Goal: Transaction & Acquisition: Book appointment/travel/reservation

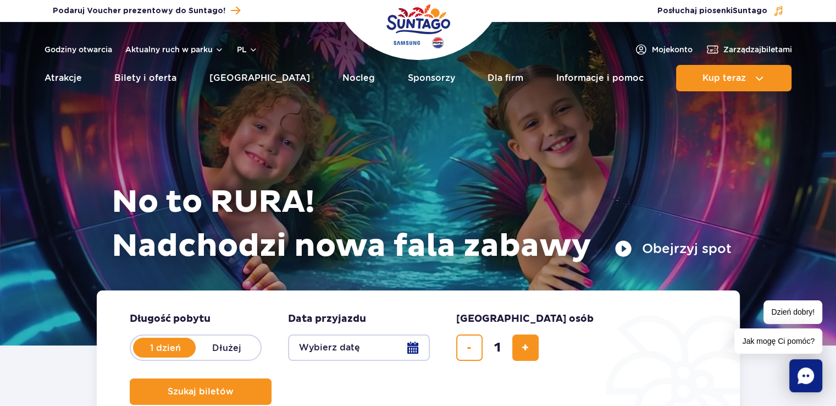
click at [334, 354] on button "Wybierz datę" at bounding box center [359, 347] width 142 height 26
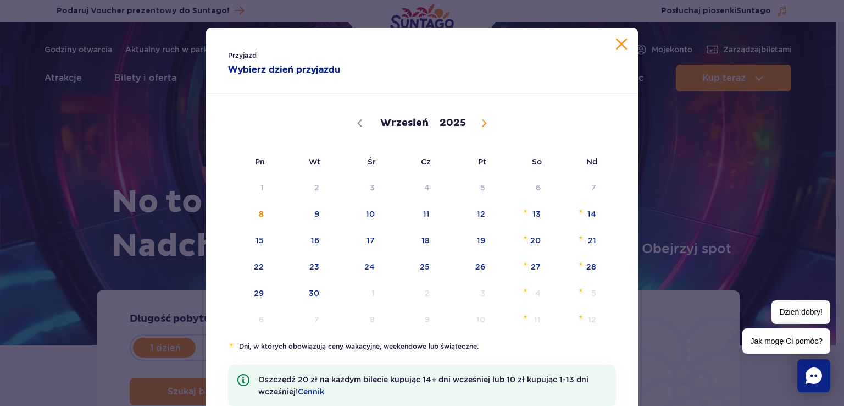
click at [475, 128] on span at bounding box center [484, 123] width 19 height 19
select select "9"
click at [587, 183] on span "5" at bounding box center [578, 187] width 56 height 25
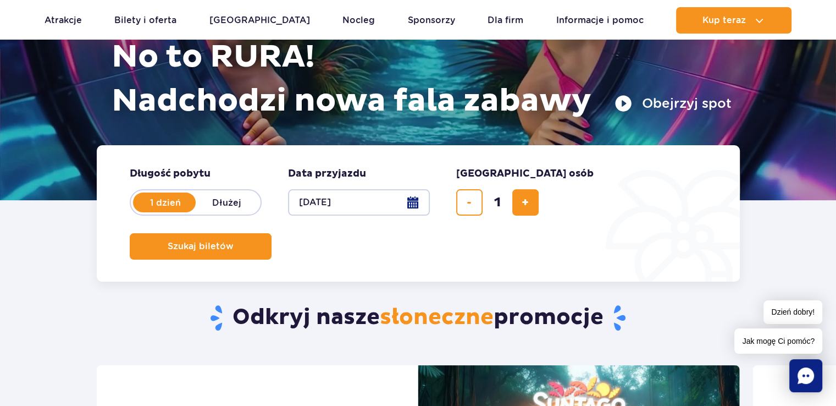
scroll to position [170, 0]
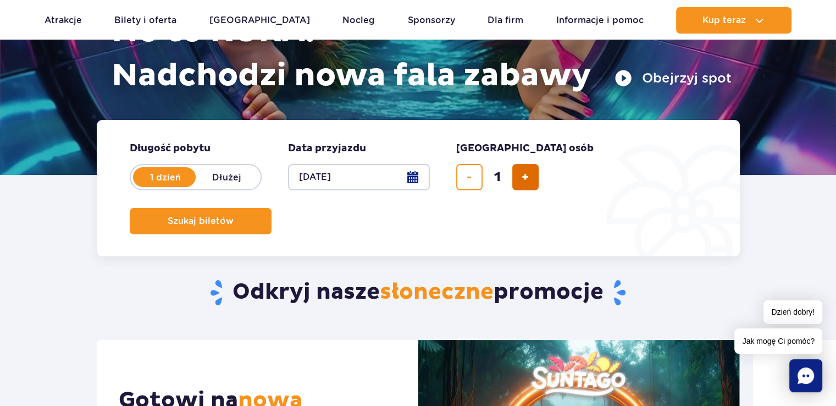
click at [531, 174] on button "dodaj bilet" at bounding box center [525, 177] width 26 height 26
type input "4"
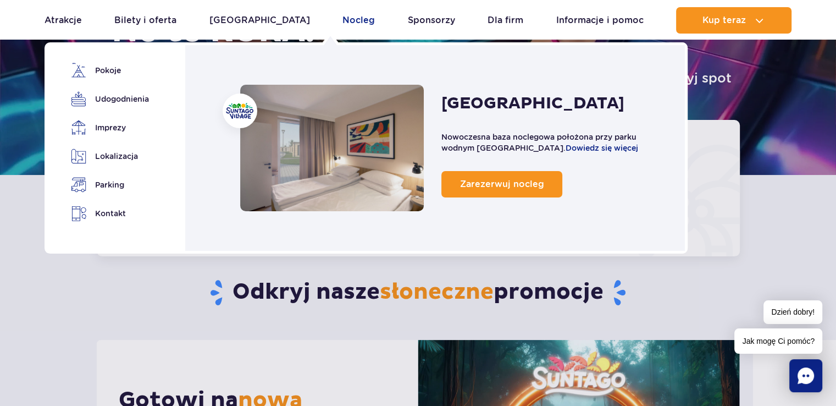
click at [342, 23] on link "Nocleg" at bounding box center [358, 20] width 32 height 26
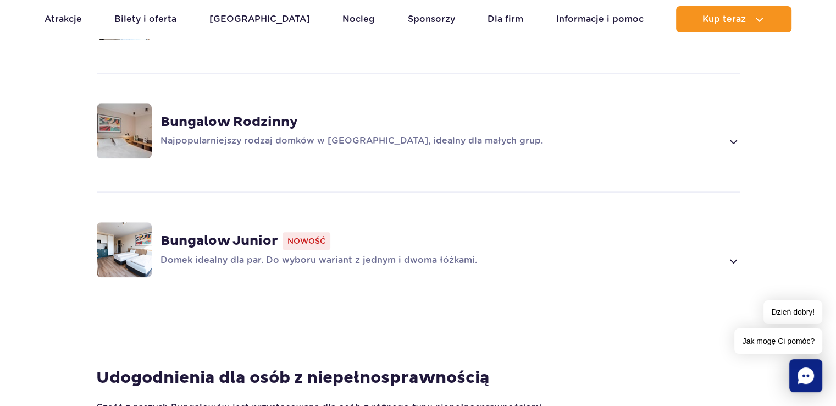
scroll to position [894, 0]
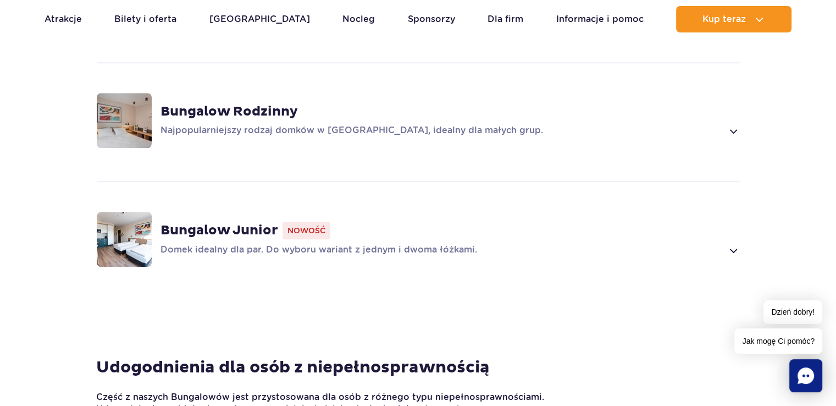
click at [220, 222] on strong "Bungalow Junior" at bounding box center [219, 230] width 118 height 16
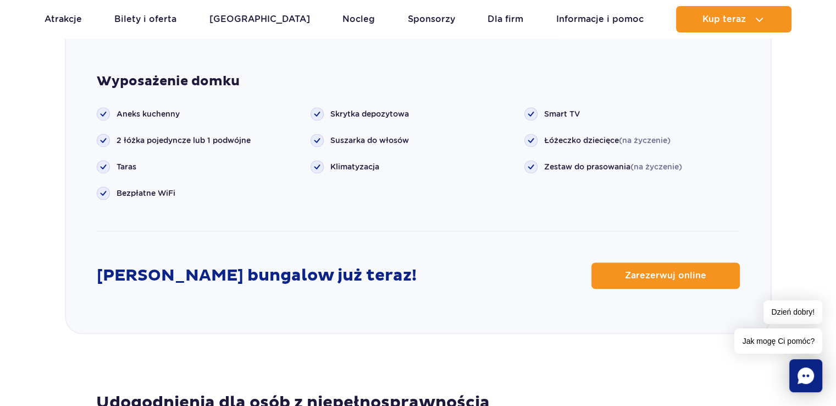
scroll to position [1457, 0]
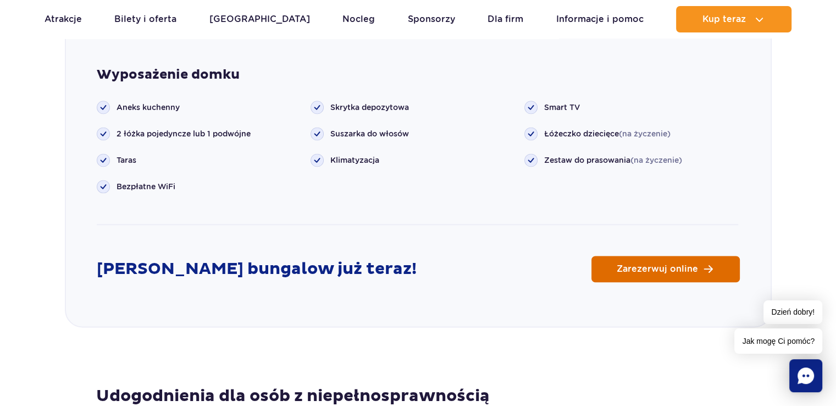
click at [641, 258] on link "Zarezerwuj online" at bounding box center [665, 269] width 148 height 26
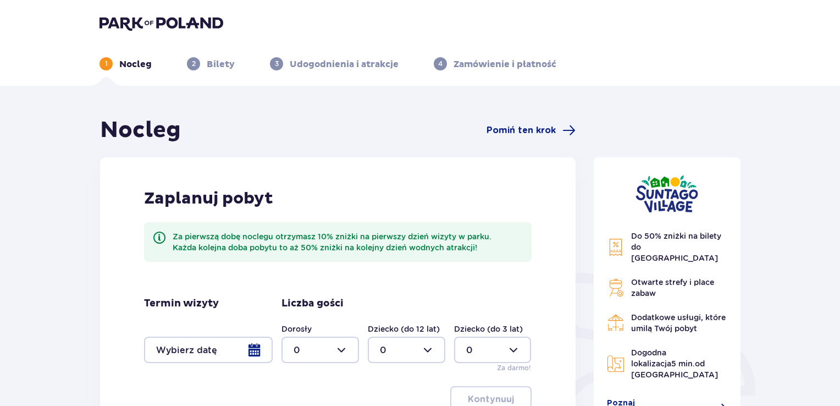
click at [341, 352] on div at bounding box center [319, 349] width 77 height 26
click at [305, 280] on span "2" at bounding box center [319, 288] width 75 height 23
type input "2"
click at [428, 352] on div at bounding box center [406, 349] width 77 height 26
click at [386, 291] on div "2" at bounding box center [406, 288] width 53 height 12
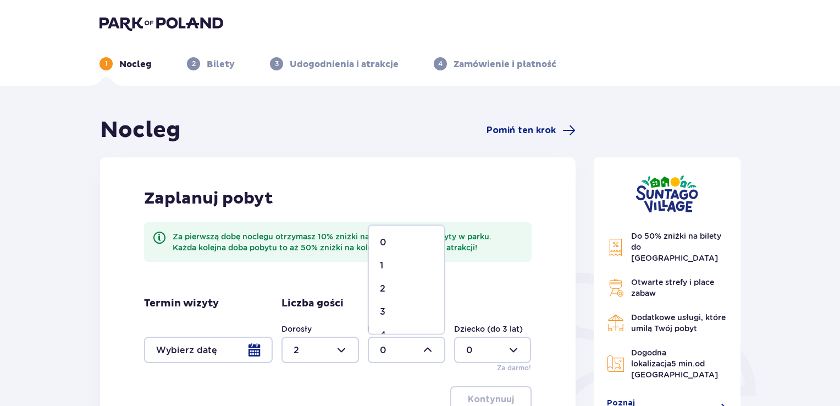
type input "2"
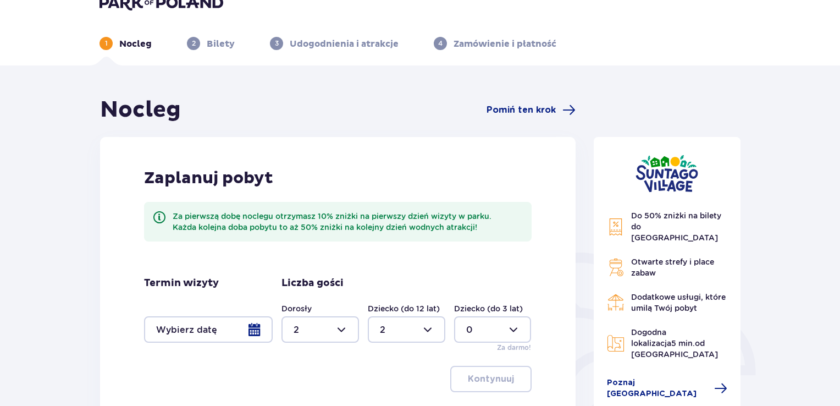
scroll to position [14, 0]
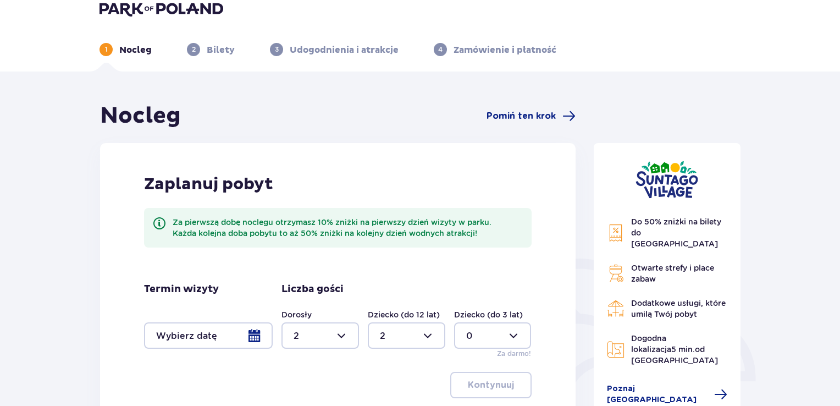
click at [257, 343] on div at bounding box center [208, 335] width 129 height 26
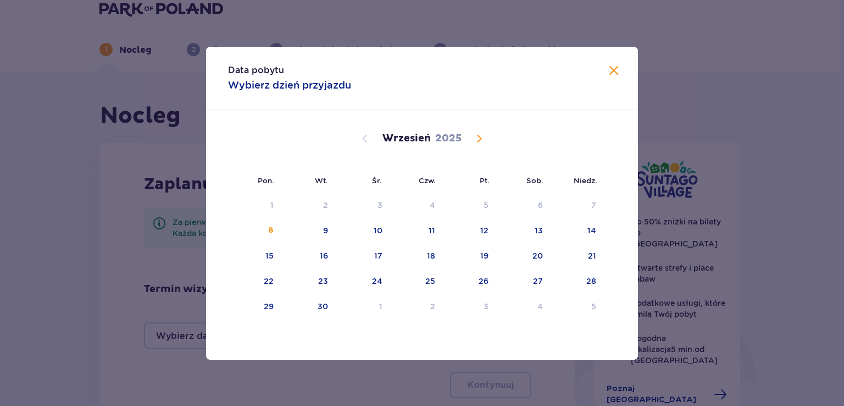
click at [479, 137] on span "Calendar" at bounding box center [479, 138] width 13 height 13
click at [590, 203] on div "5" at bounding box center [577, 205] width 53 height 24
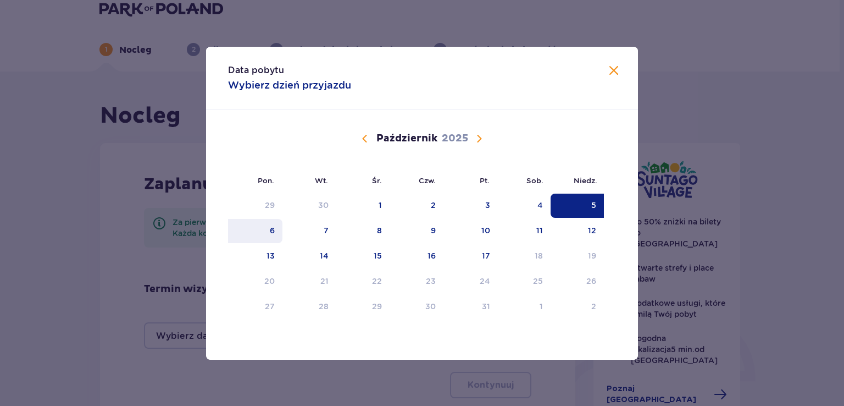
click at [266, 228] on div "6" at bounding box center [255, 231] width 54 height 24
type input "05.10.25 - 06.10.25"
type input "0"
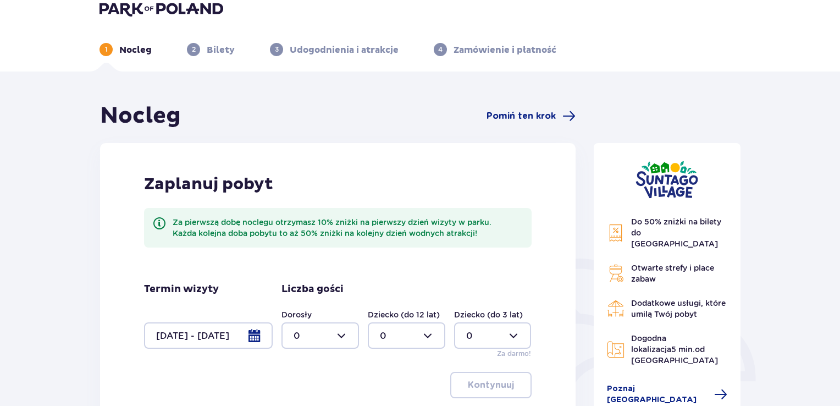
click at [339, 337] on div at bounding box center [319, 335] width 77 height 26
click at [296, 273] on p "2" at bounding box center [295, 274] width 5 height 12
type input "2"
click at [429, 336] on div at bounding box center [406, 335] width 77 height 26
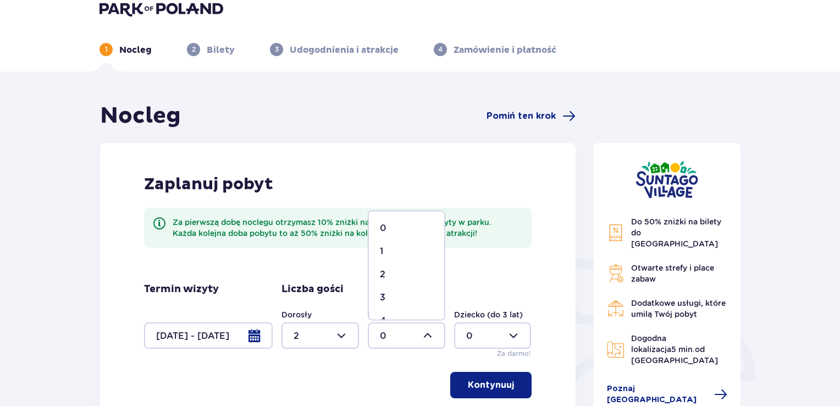
click at [385, 276] on p "2" at bounding box center [382, 274] width 5 height 12
type input "2"
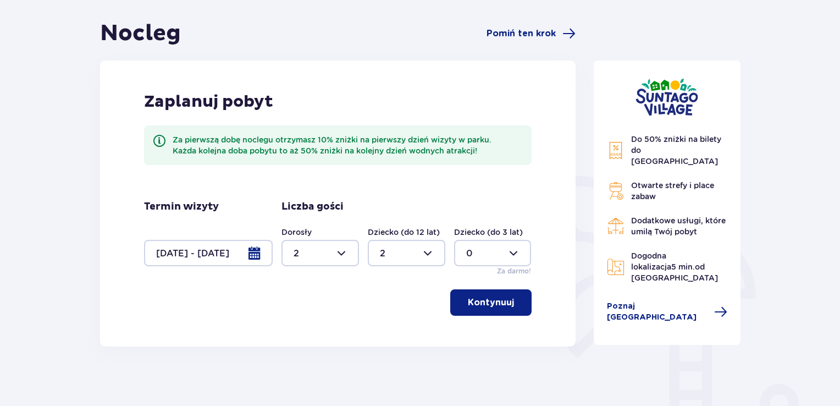
scroll to position [110, 0]
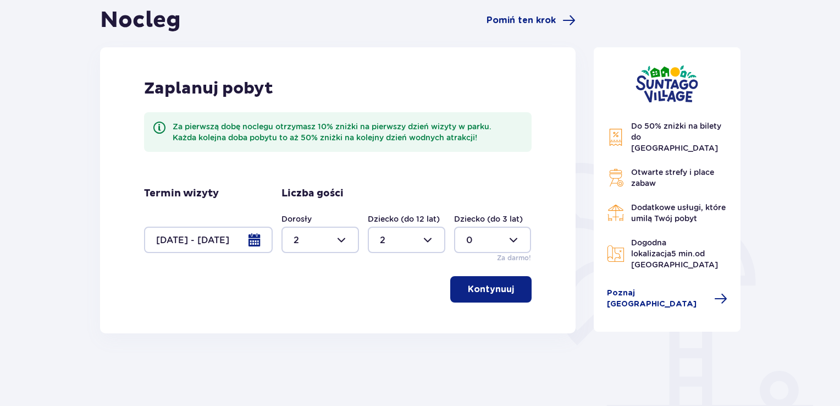
click at [488, 293] on p "Kontynuuj" at bounding box center [491, 289] width 46 height 12
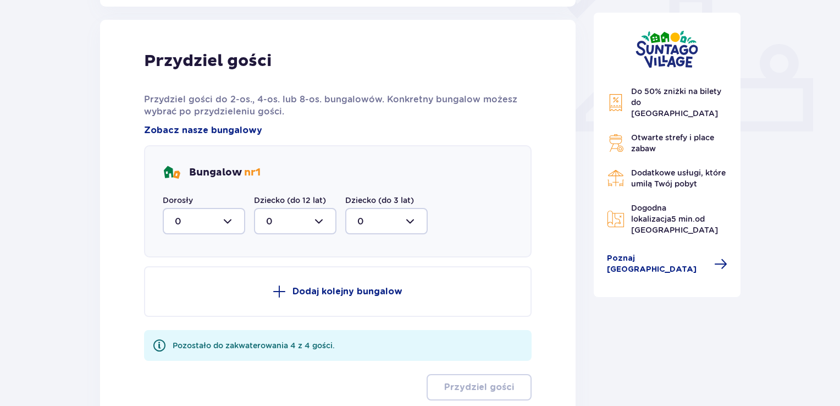
scroll to position [443, 0]
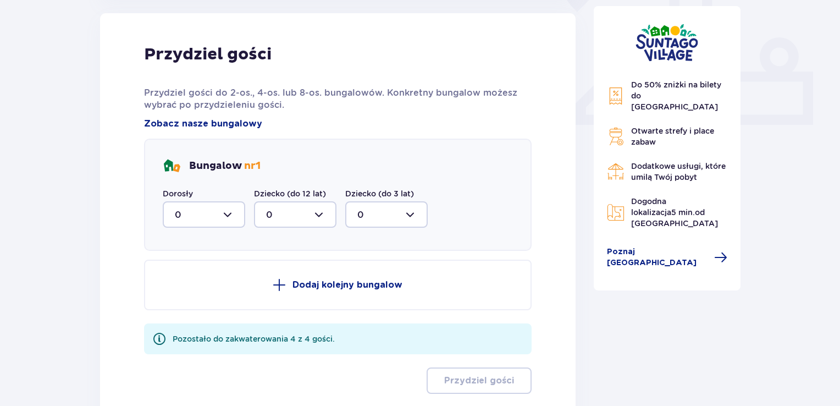
click at [227, 217] on div at bounding box center [204, 214] width 82 height 26
click at [176, 292] on p "2" at bounding box center [177, 294] width 5 height 12
type input "2"
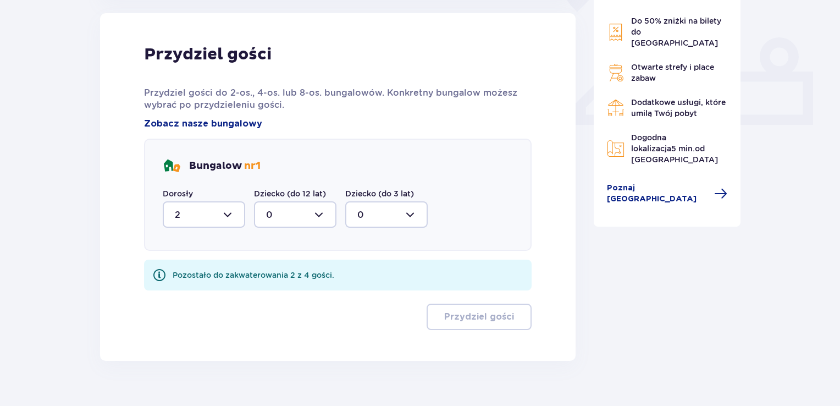
click at [317, 214] on div at bounding box center [295, 214] width 82 height 26
click at [271, 293] on div "2" at bounding box center [295, 294] width 58 height 12
type input "2"
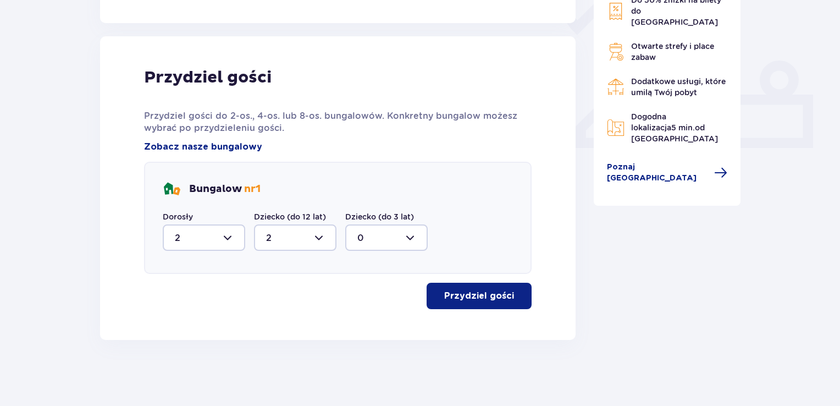
scroll to position [420, 0]
click at [488, 298] on p "Przydziel gości" at bounding box center [479, 296] width 70 height 12
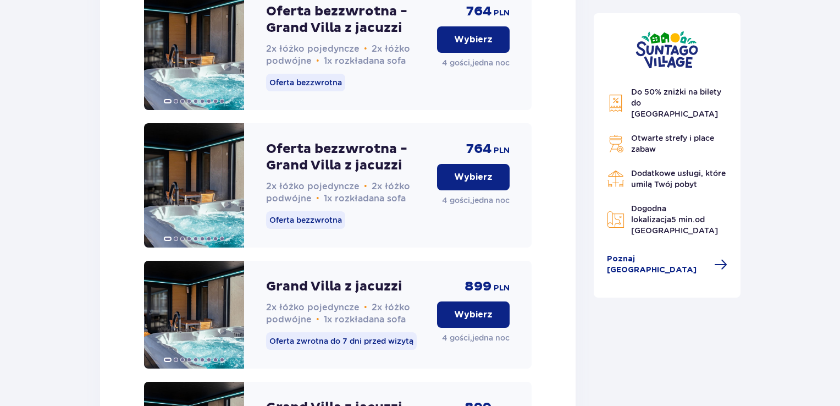
scroll to position [1679, 0]
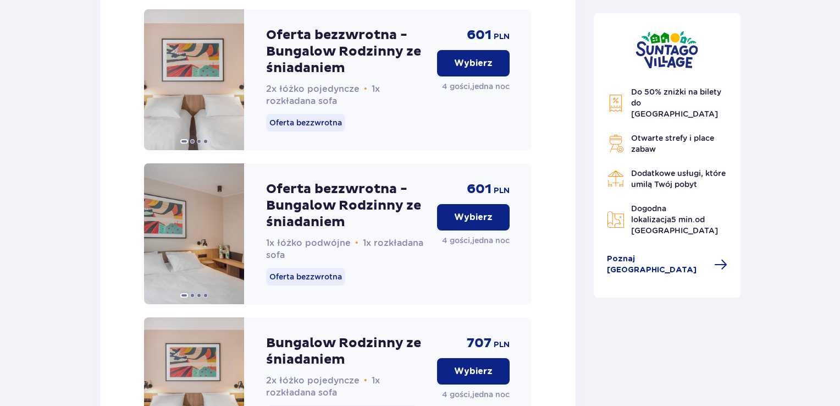
scroll to position [1436, 0]
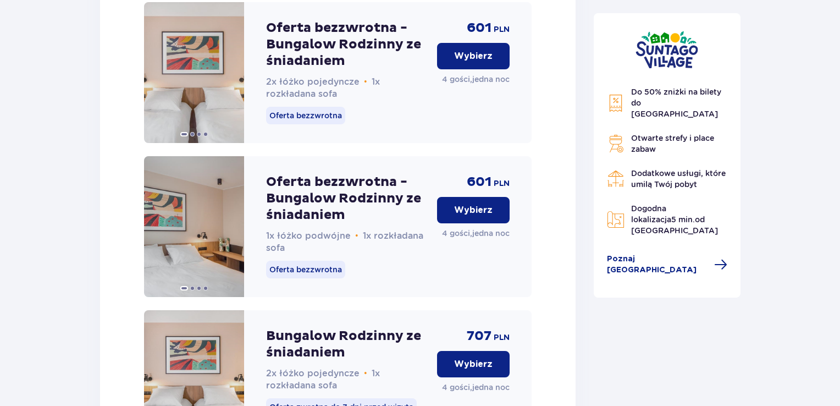
click at [465, 216] on p "Wybierz" at bounding box center [473, 210] width 38 height 12
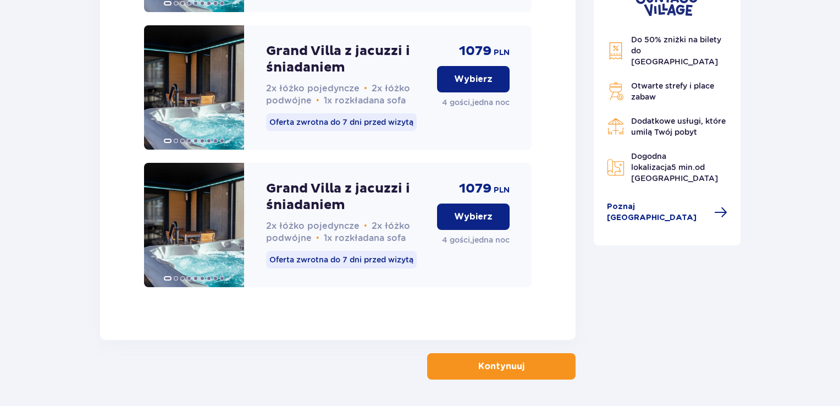
scroll to position [2881, 0]
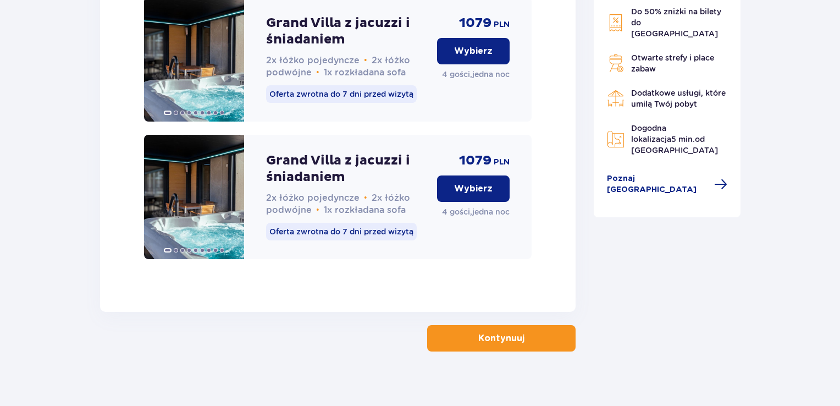
click at [488, 332] on p "Kontynuuj" at bounding box center [501, 338] width 46 height 12
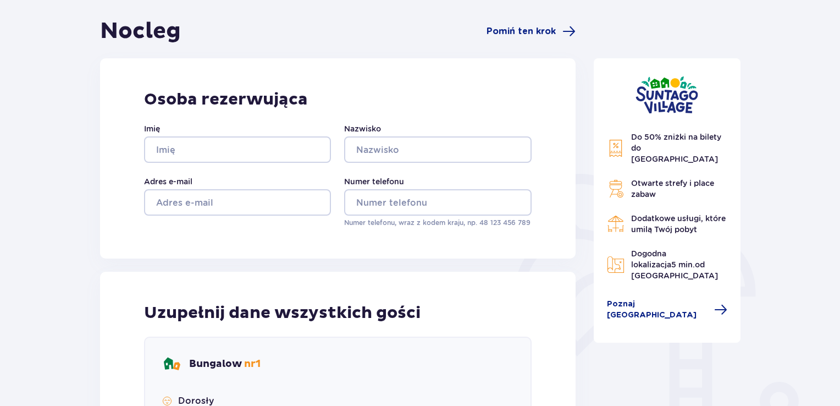
scroll to position [81, 0]
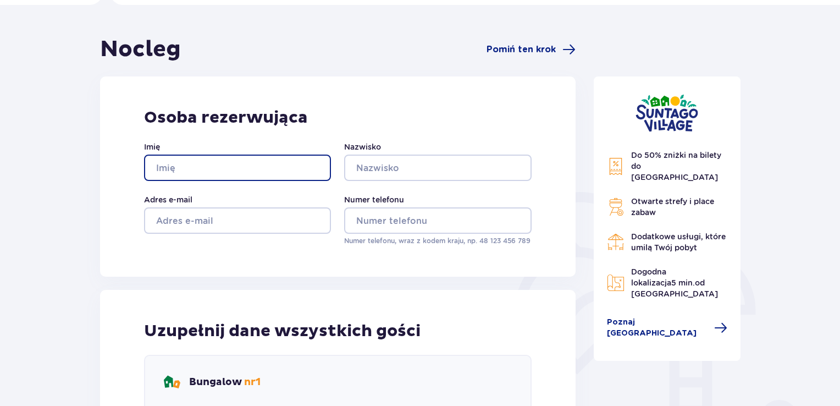
click at [189, 167] on input "Imię" at bounding box center [237, 167] width 187 height 26
type input "Jarosław"
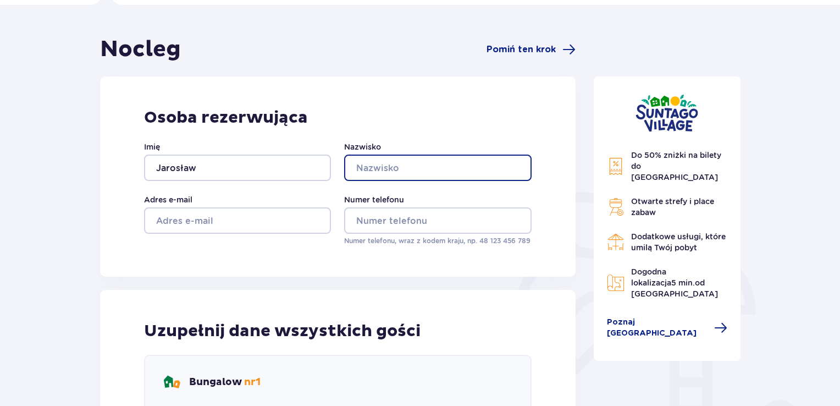
type input "Salamucha"
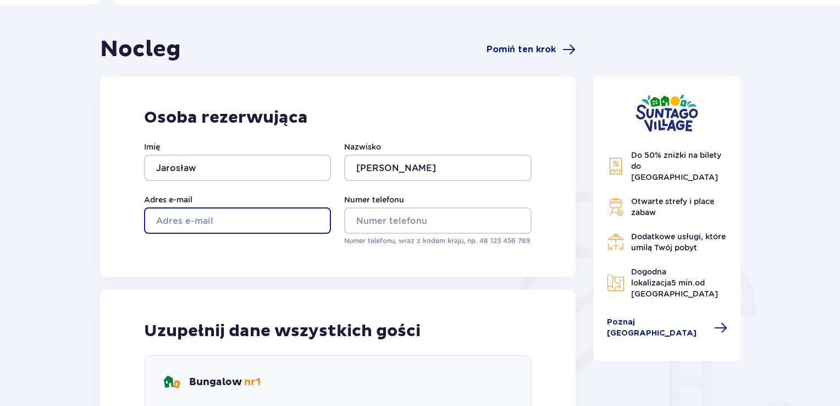
type input "jaroslawsalamucha@gmail.com"
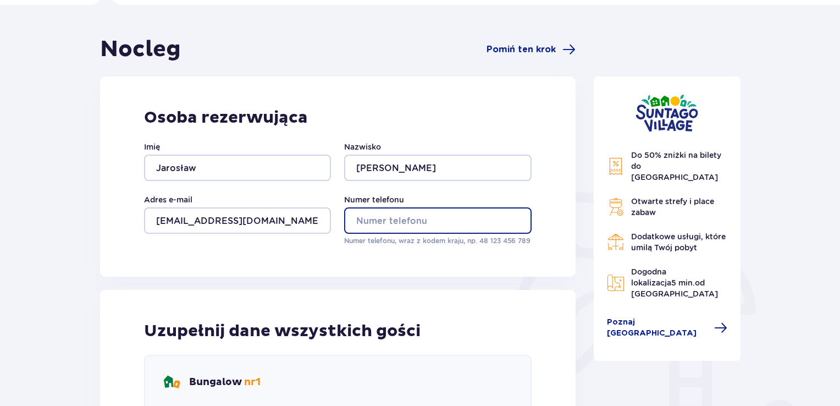
type input "888509671"
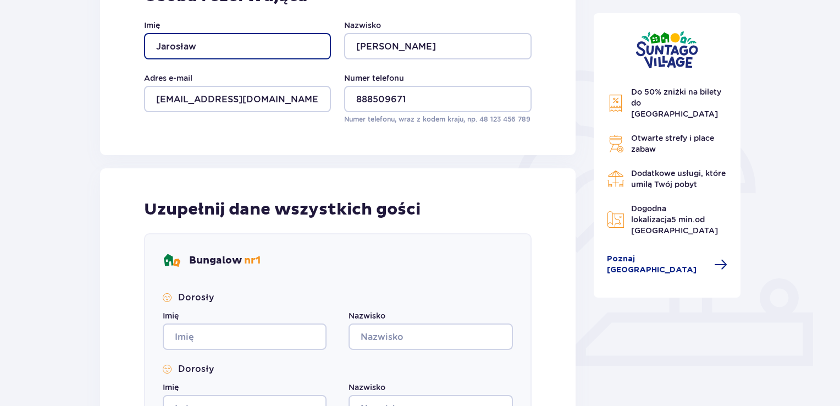
scroll to position [215, 0]
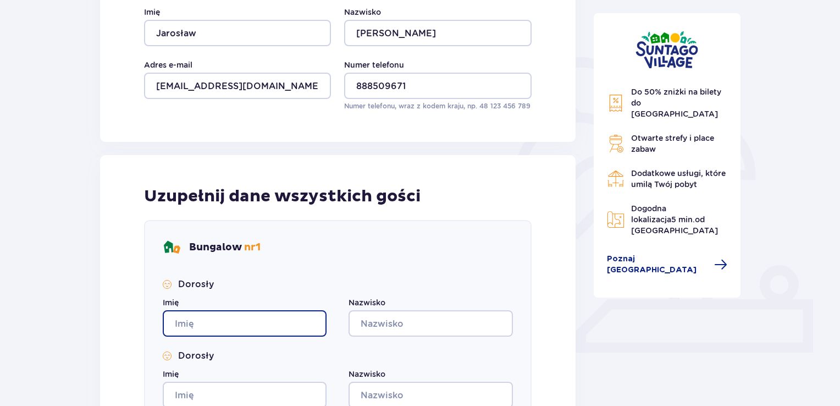
click at [190, 324] on input "Imię" at bounding box center [245, 323] width 164 height 26
type input "Jarosław"
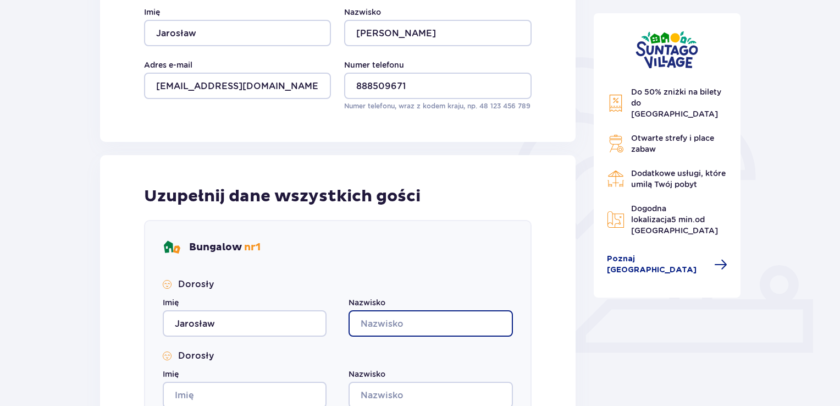
type input "Salamucha"
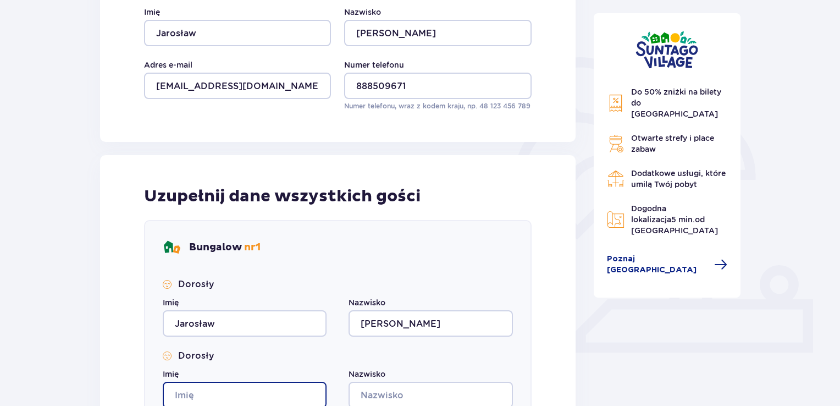
type input "Jarosław"
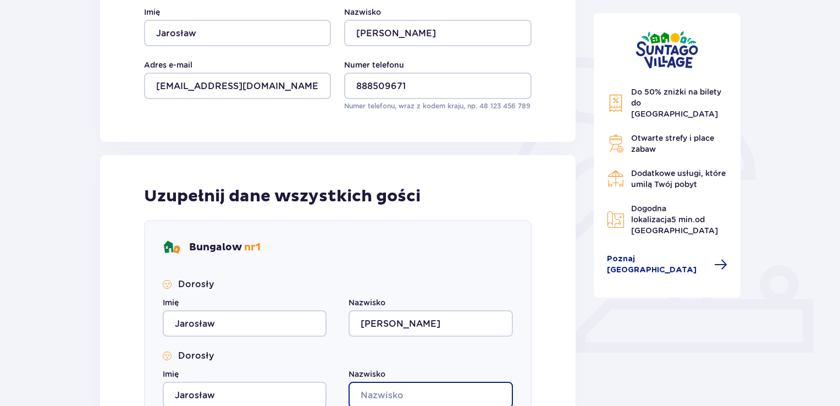
type input "Salamucha"
type input "Jarosław"
type input "Salamucha"
type input "Jarosław"
type input "Salamucha"
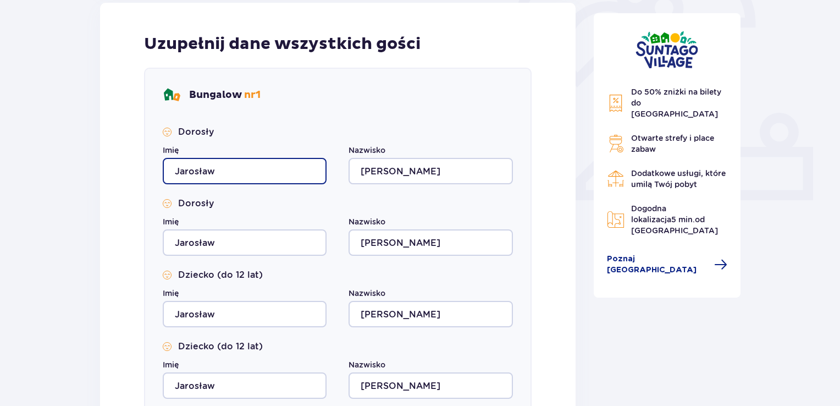
scroll to position [369, 0]
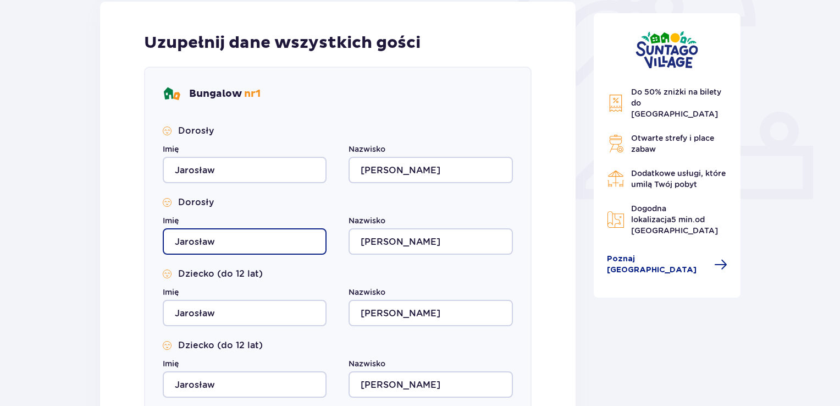
click at [207, 235] on input "Jarosław" at bounding box center [245, 241] width 164 height 26
type input "Marta"
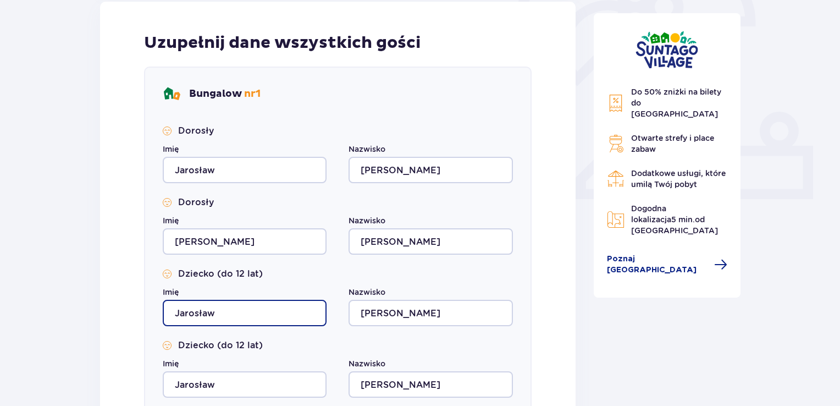
click at [198, 313] on input "Jarosław" at bounding box center [245, 312] width 164 height 26
type input "Aleksander"
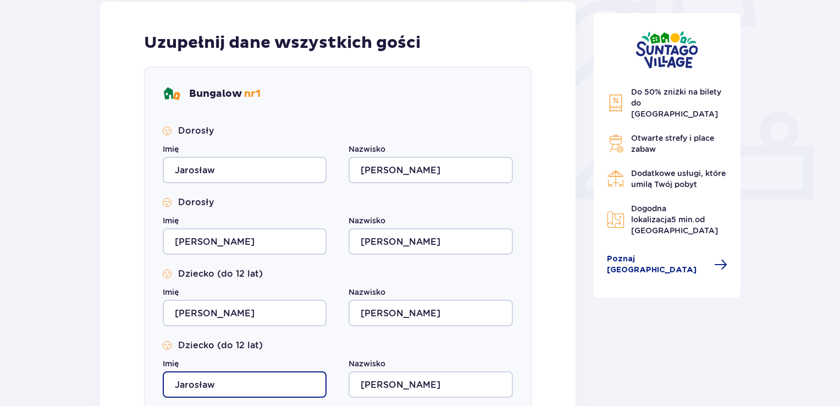
click at [200, 387] on input "Jarosław" at bounding box center [245, 384] width 164 height 26
type input "J"
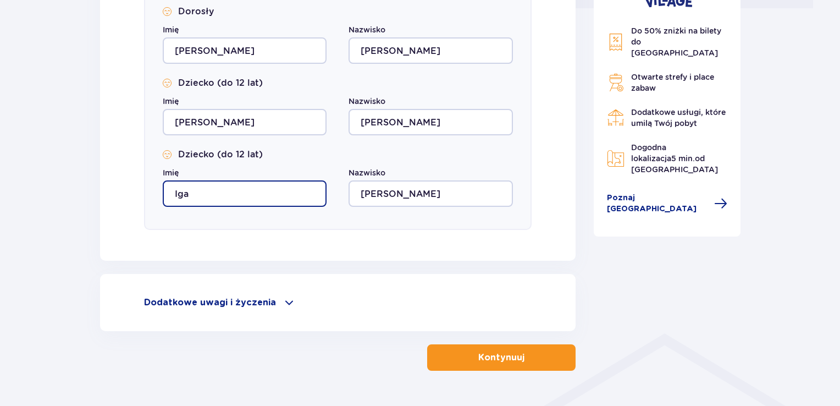
scroll to position [590, 0]
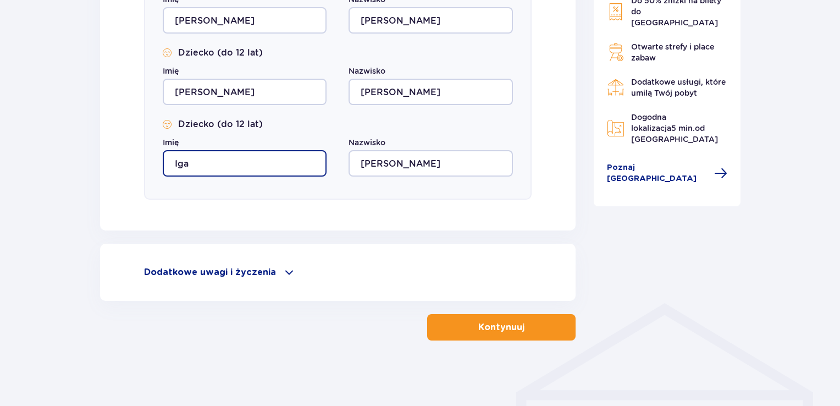
type input "Iga"
click at [500, 330] on p "Kontynuuj" at bounding box center [501, 327] width 46 height 12
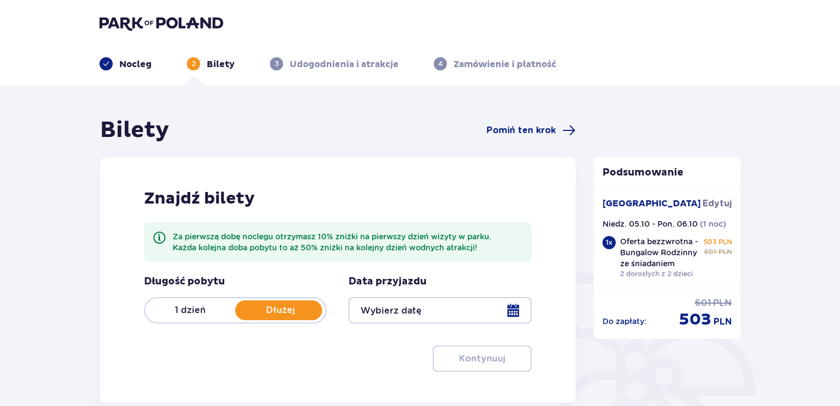
click at [510, 312] on div at bounding box center [439, 310] width 182 height 26
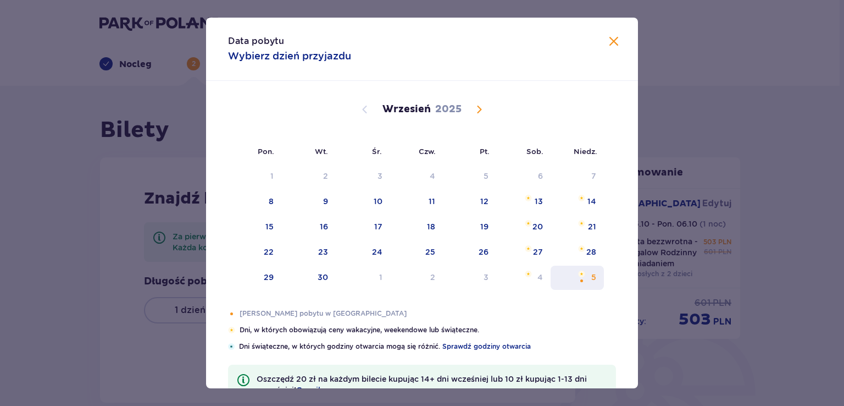
click at [593, 278] on div "5" at bounding box center [593, 276] width 5 height 11
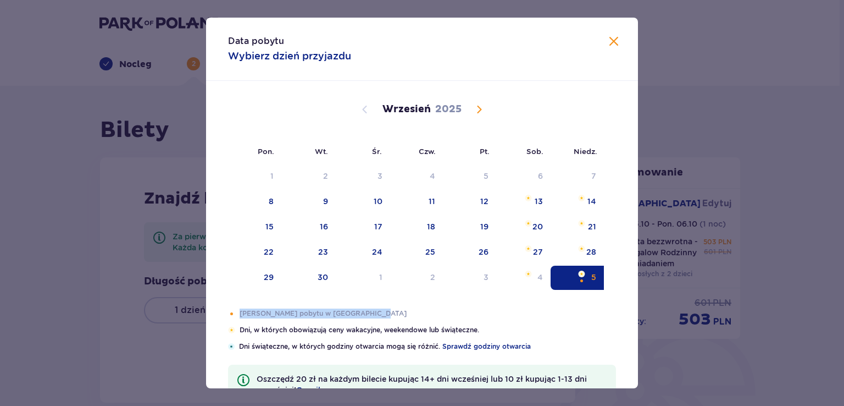
drag, startPoint x: 635, startPoint y: 286, endPoint x: 635, endPoint y: 309, distance: 23.6
click at [635, 309] on div "Data pobytu Wybierz dzień przyjazdu Pon. Wt. Śr. Czw. Pt. Sob. Niedz. Sierpień …" at bounding box center [422, 203] width 432 height 370
click at [588, 274] on div "5" at bounding box center [577, 277] width 53 height 24
type input "[DATE]"
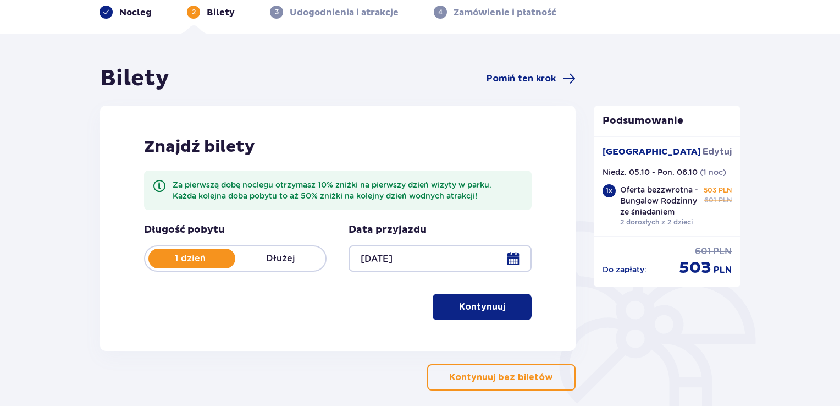
scroll to position [115, 0]
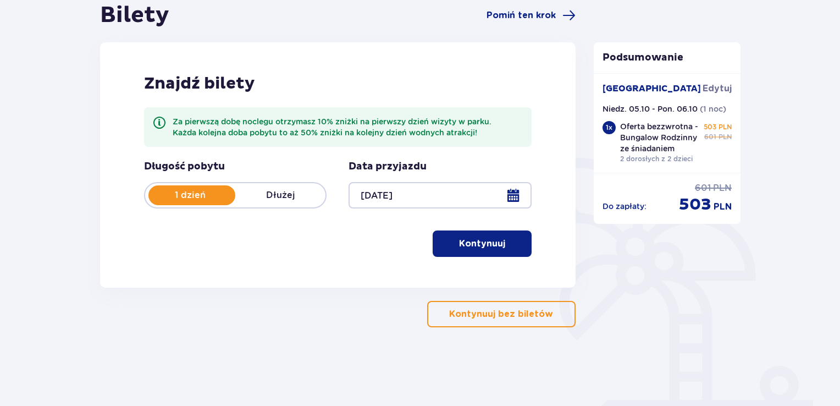
click at [515, 319] on p "Kontynuuj bez biletów" at bounding box center [501, 314] width 104 height 12
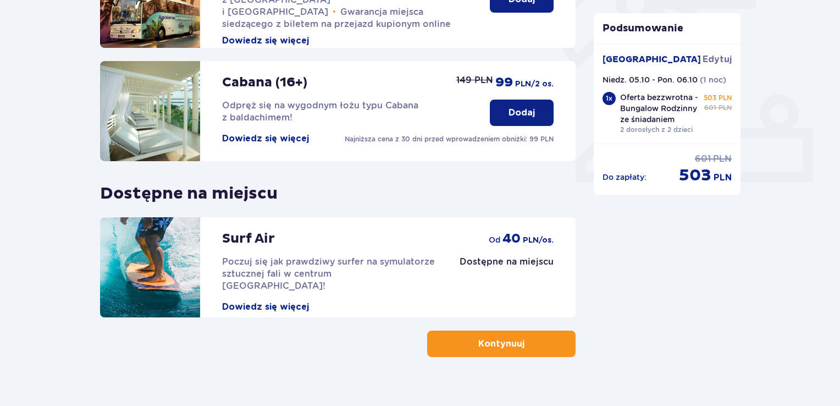
scroll to position [387, 0]
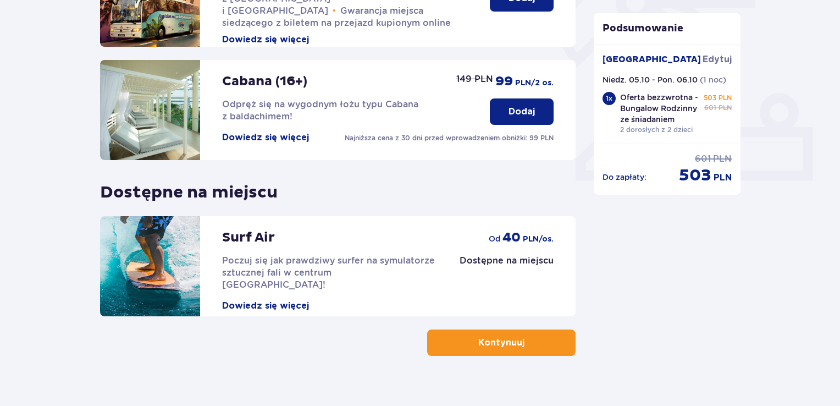
click at [537, 329] on button "Kontynuuj" at bounding box center [501, 342] width 148 height 26
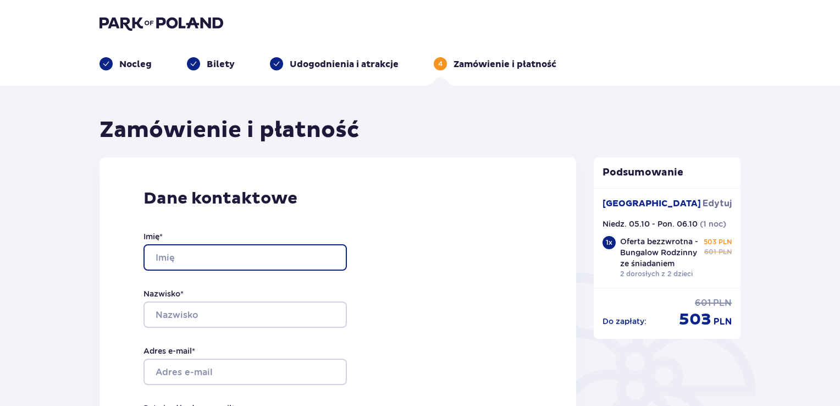
click at [203, 265] on input "Imię *" at bounding box center [244, 257] width 203 height 26
type input "Jarosław"
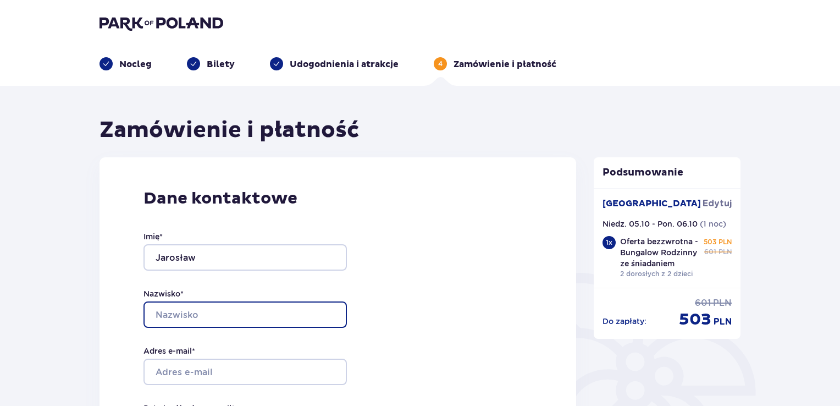
type input "Salamucha"
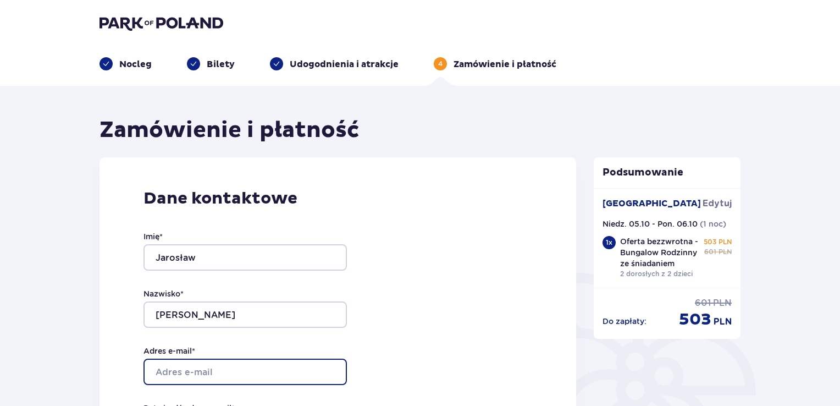
type input "jaroslawsalamucha@gmail.com"
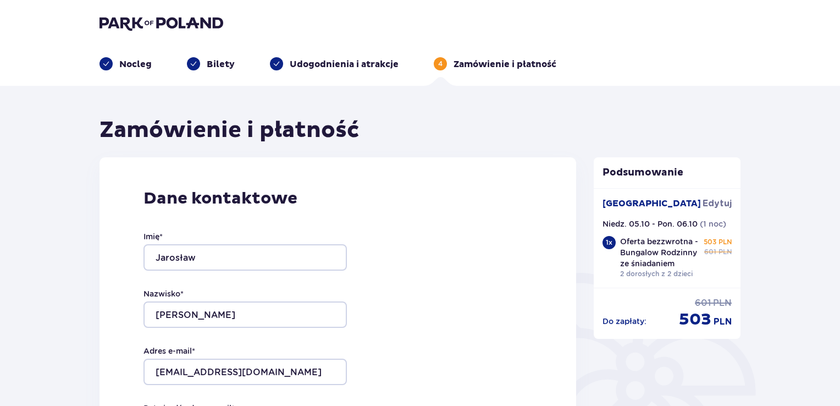
type input "jaroslawsalamucha@gmail.com"
type input "888509671"
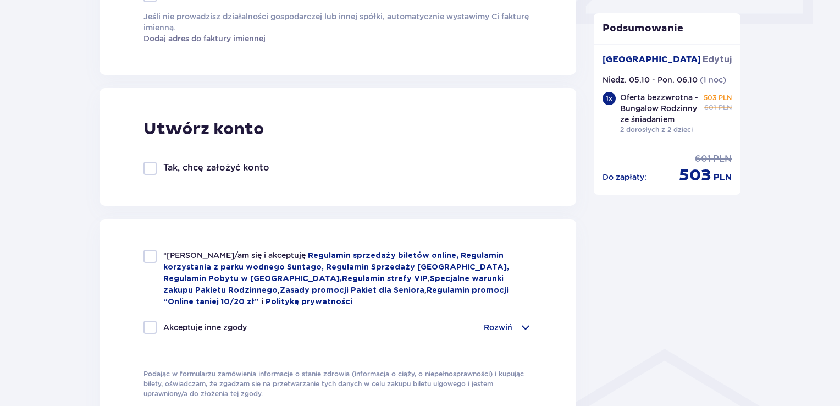
scroll to position [545, 0]
click at [147, 255] on div at bounding box center [149, 254] width 13 height 13
checkbox input "true"
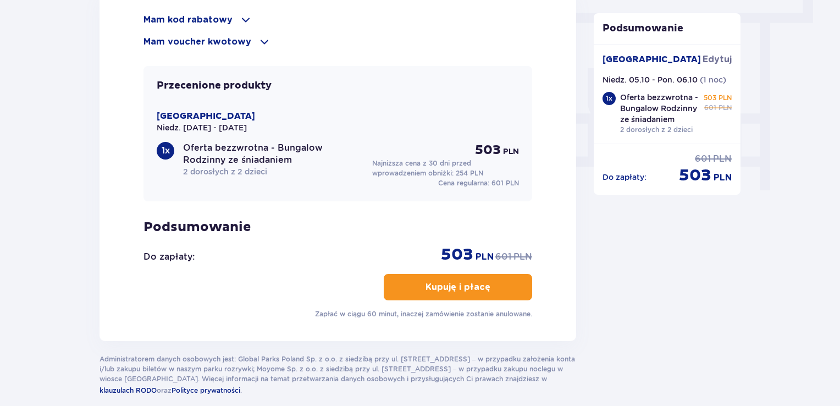
scroll to position [998, 0]
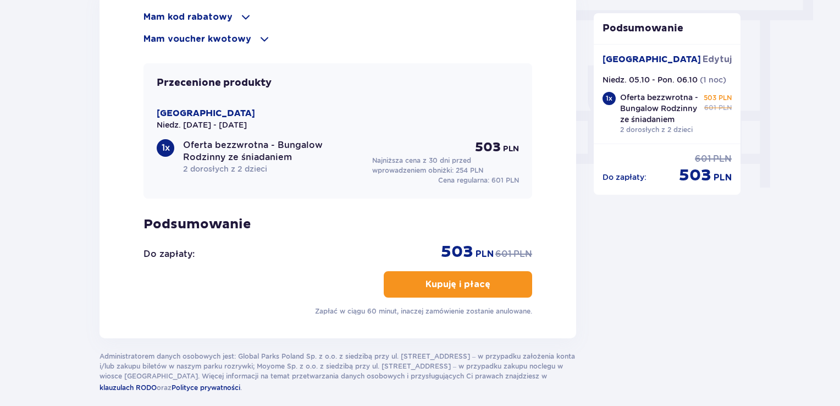
click at [425, 284] on p "Kupuję i płacę" at bounding box center [457, 284] width 65 height 12
